Goal: Task Accomplishment & Management: Use online tool/utility

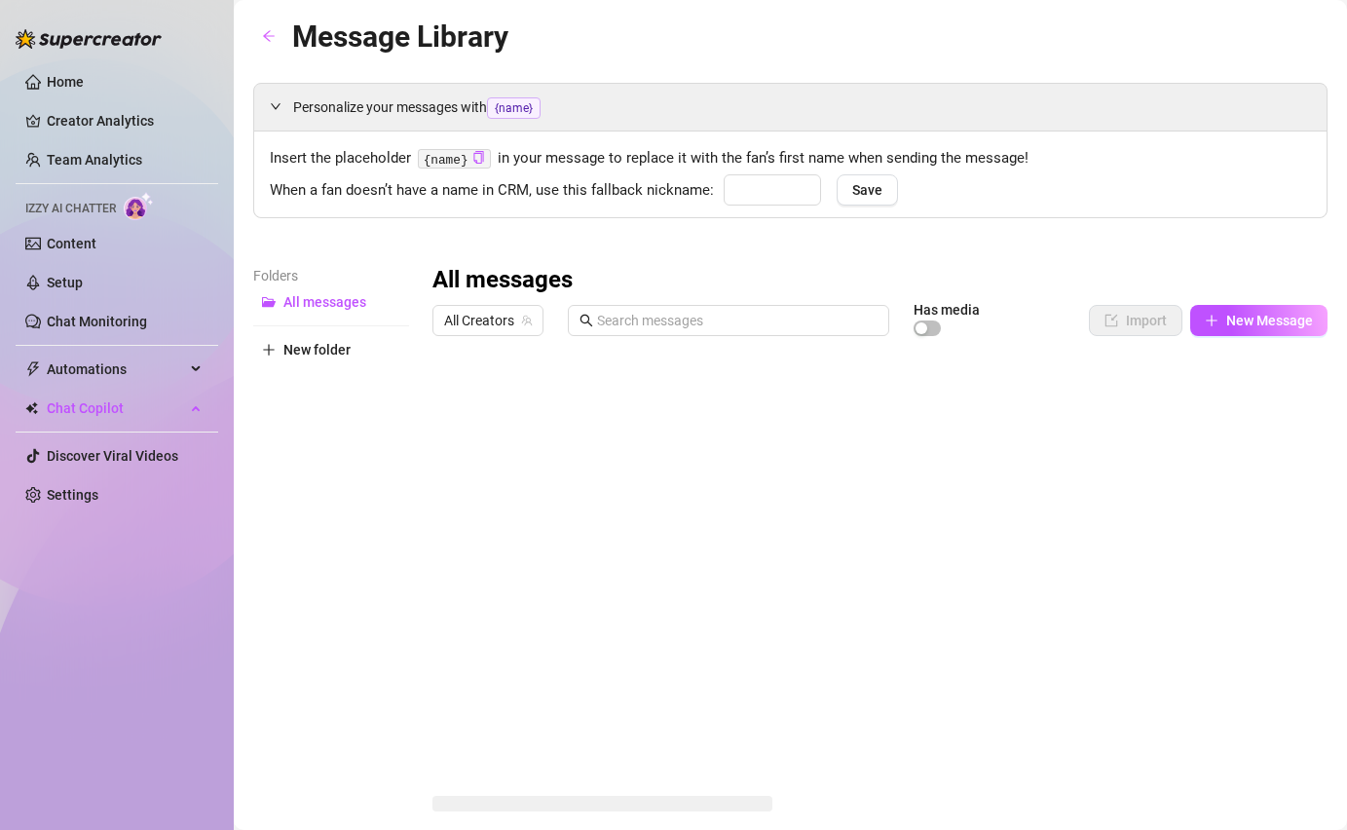
type input "Papi"
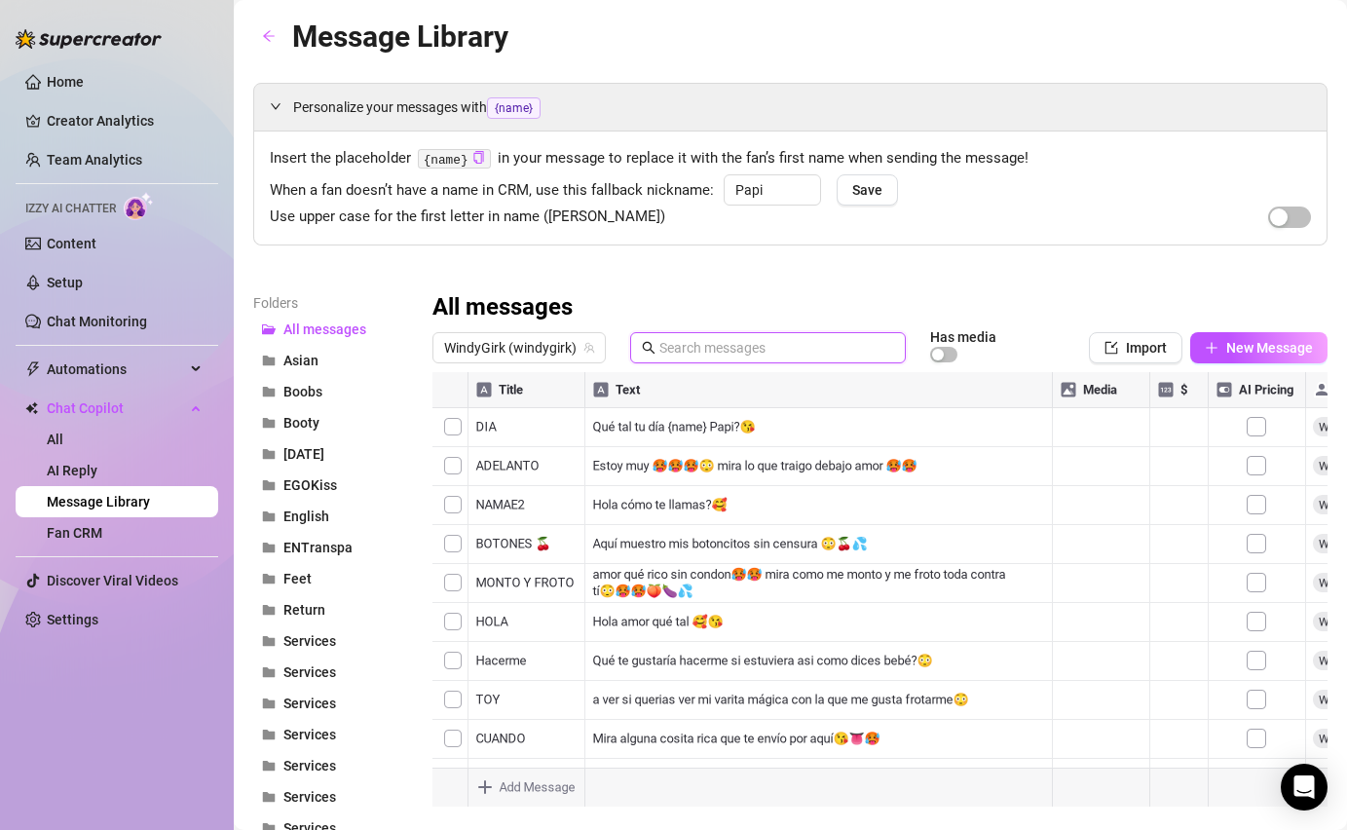
click at [747, 344] on input "text" at bounding box center [776, 347] width 235 height 21
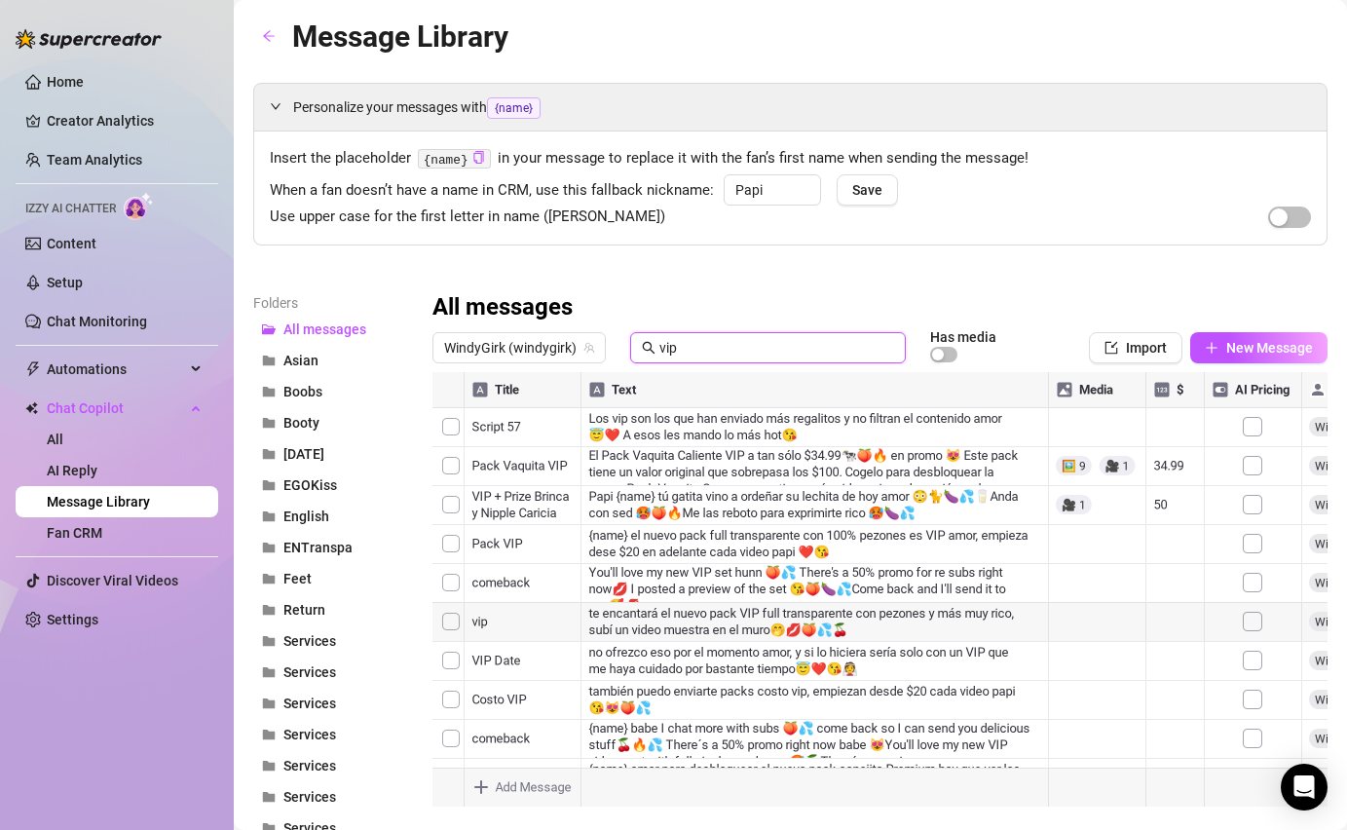
type input "vip"
click at [659, 704] on div at bounding box center [879, 589] width 895 height 434
click at [665, 697] on div at bounding box center [879, 589] width 895 height 434
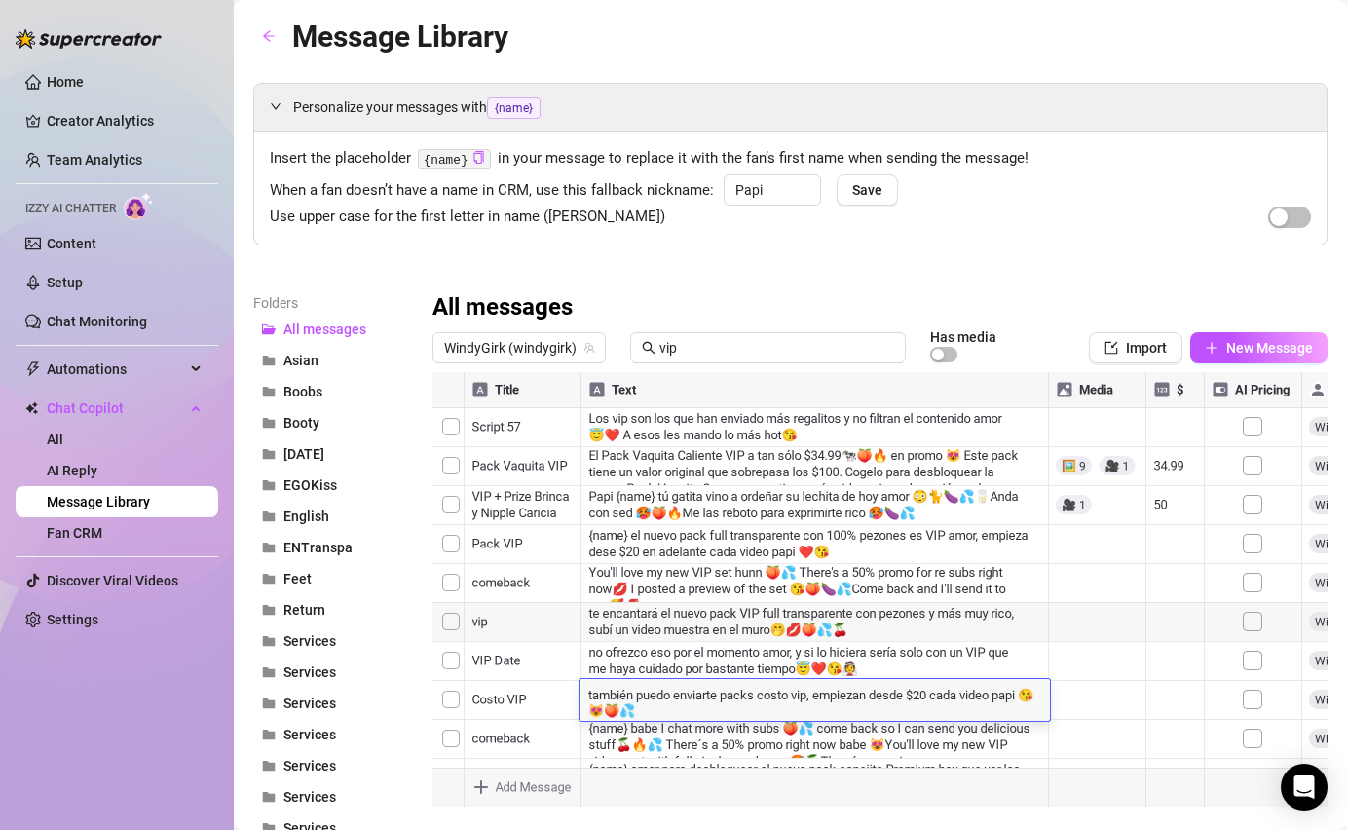
type textarea "también puedo enviarte packs costo vip, empiezan desde $20 cada video + fotos r…"
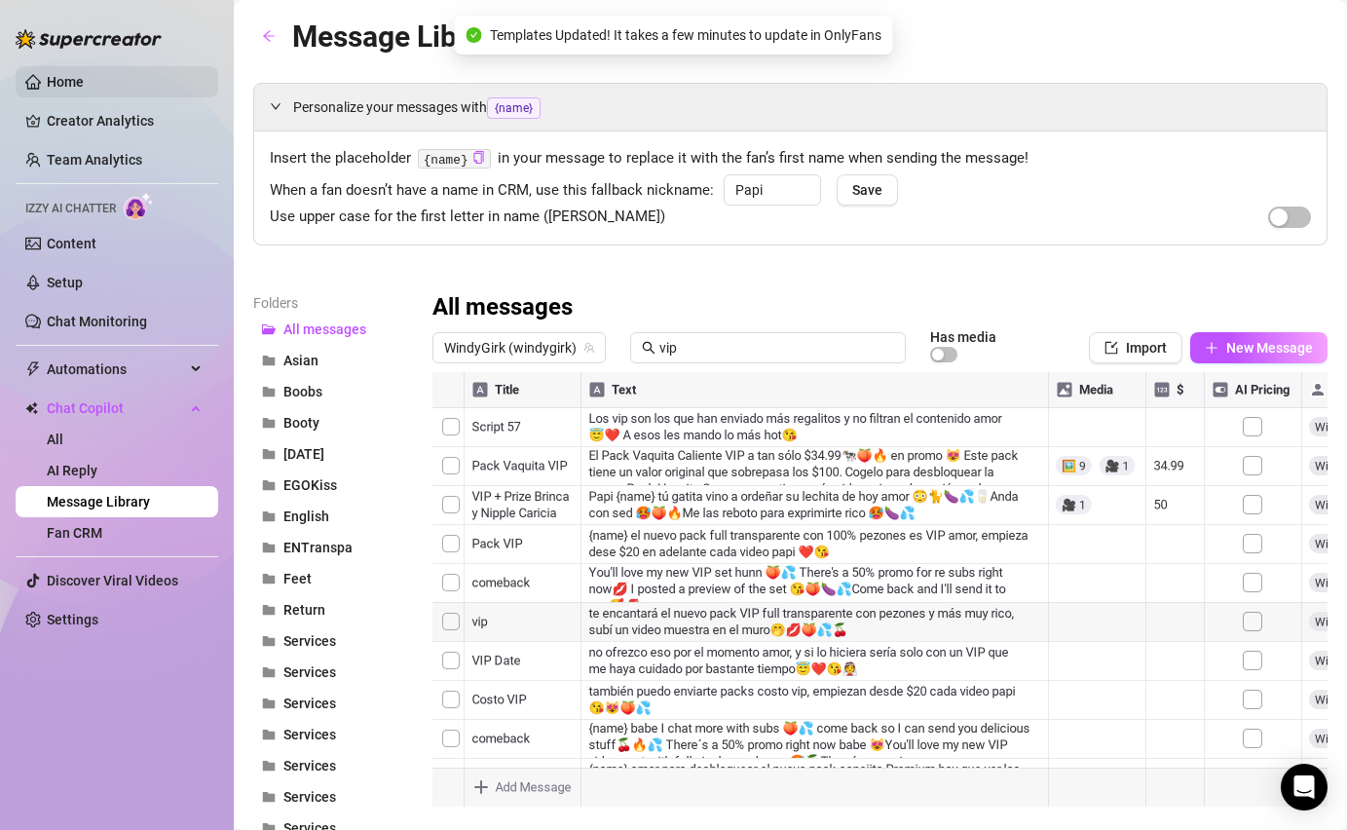
click at [84, 78] on link "Home" at bounding box center [65, 82] width 37 height 16
